Goal: Task Accomplishment & Management: Complete application form

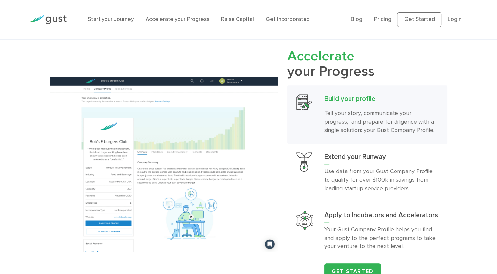
scroll to position [723, 0]
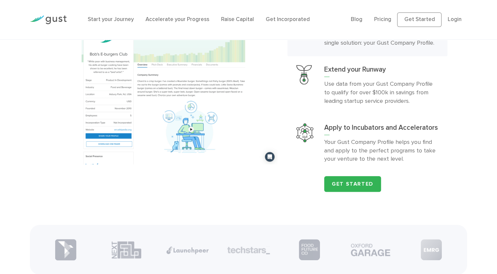
click at [242, 23] on li "Raise Capital" at bounding box center [237, 19] width 33 height 9
click at [242, 21] on link "Raise Capital" at bounding box center [237, 19] width 33 height 7
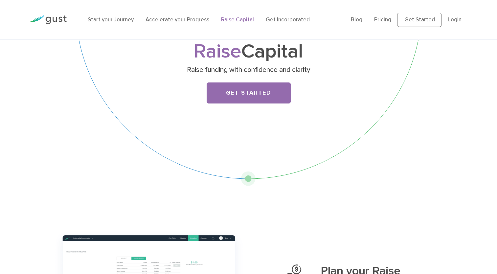
scroll to position [33, 0]
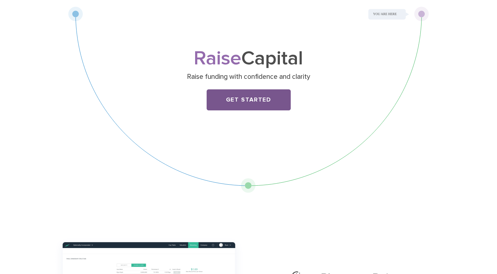
click at [238, 99] on link "Get Started" at bounding box center [249, 99] width 84 height 21
